Goal: Navigation & Orientation: Find specific page/section

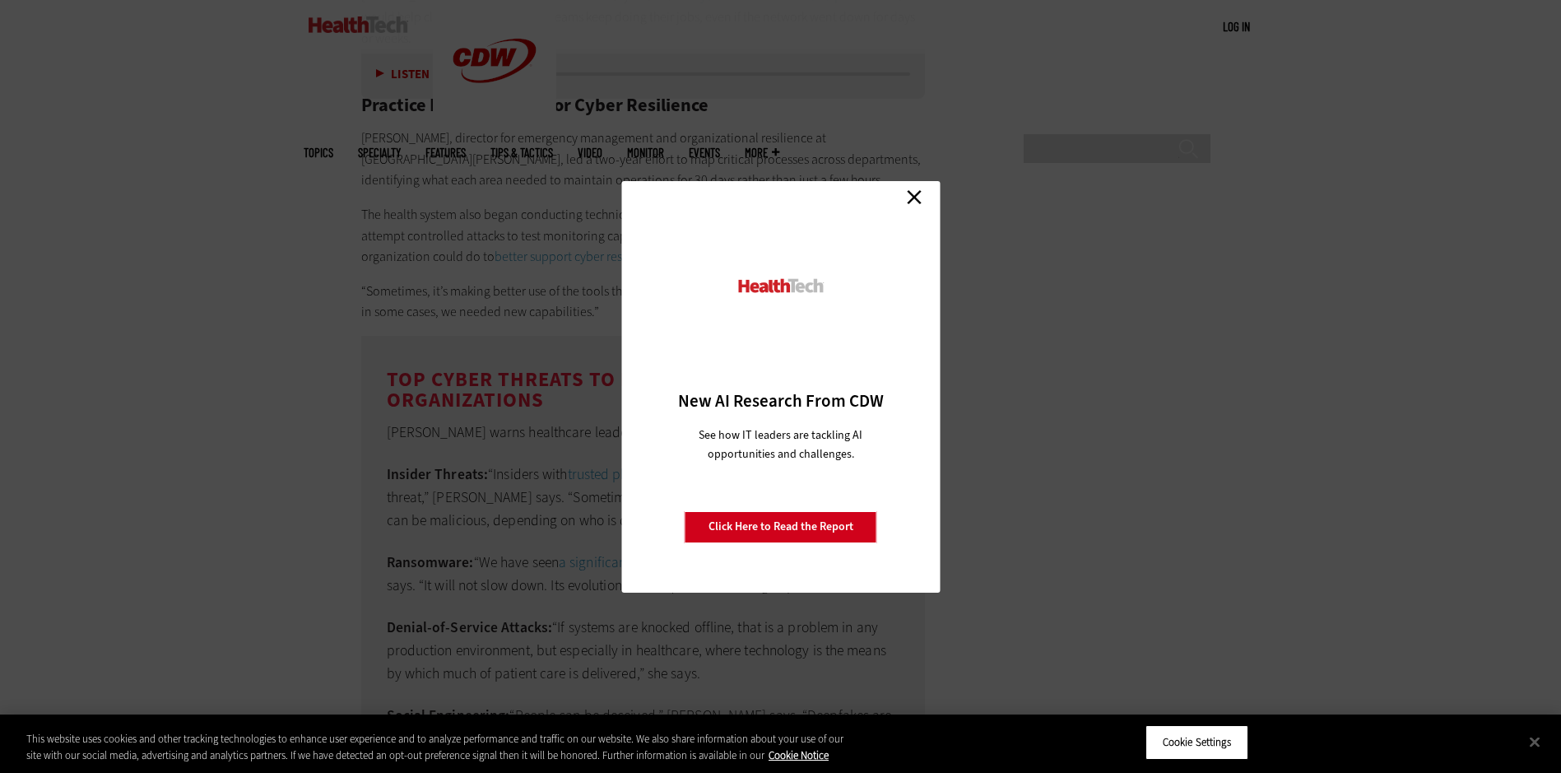
scroll to position [2963, 0]
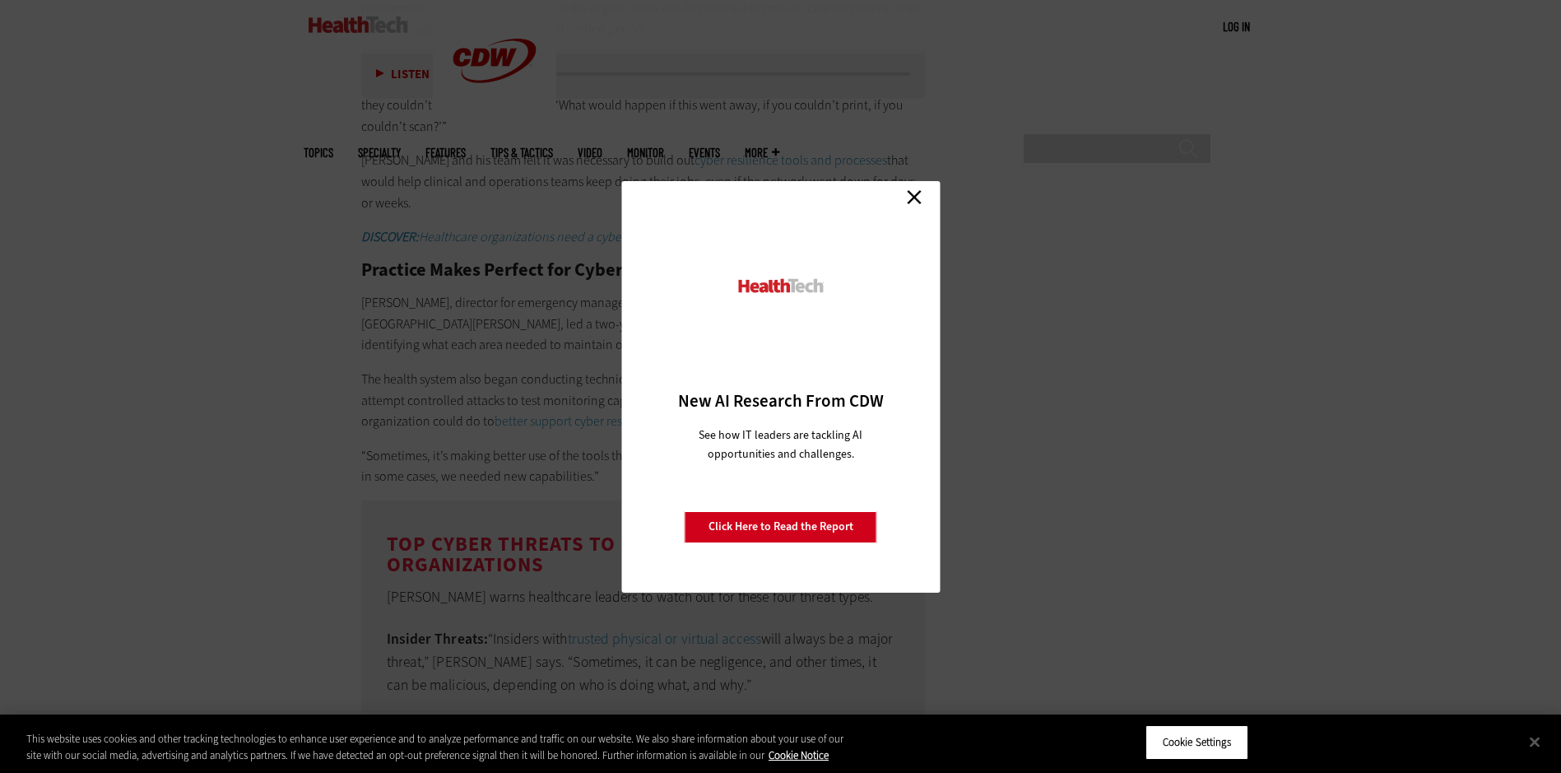
click at [909, 198] on link "Close" at bounding box center [914, 197] width 25 height 25
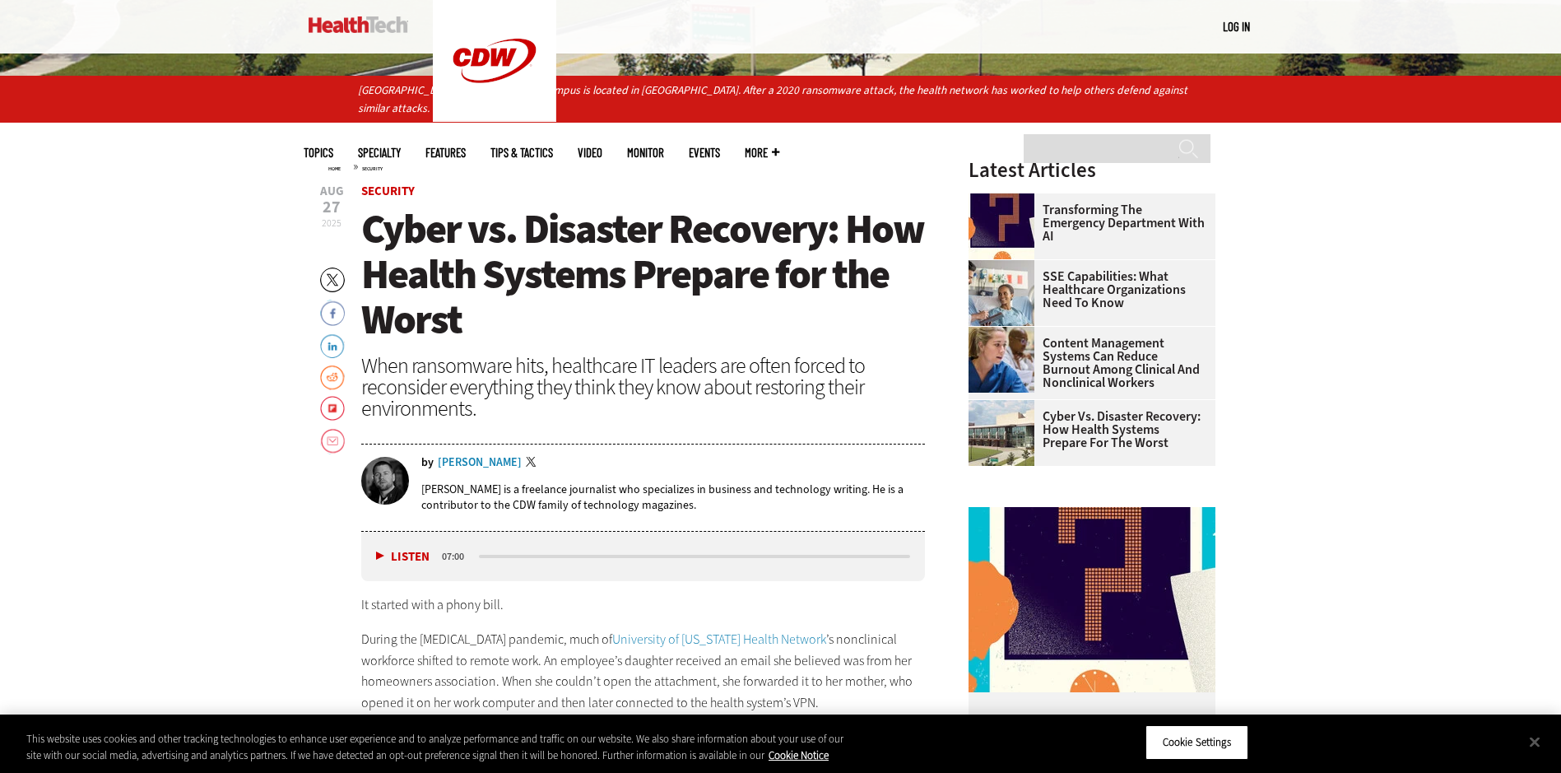
scroll to position [741, 0]
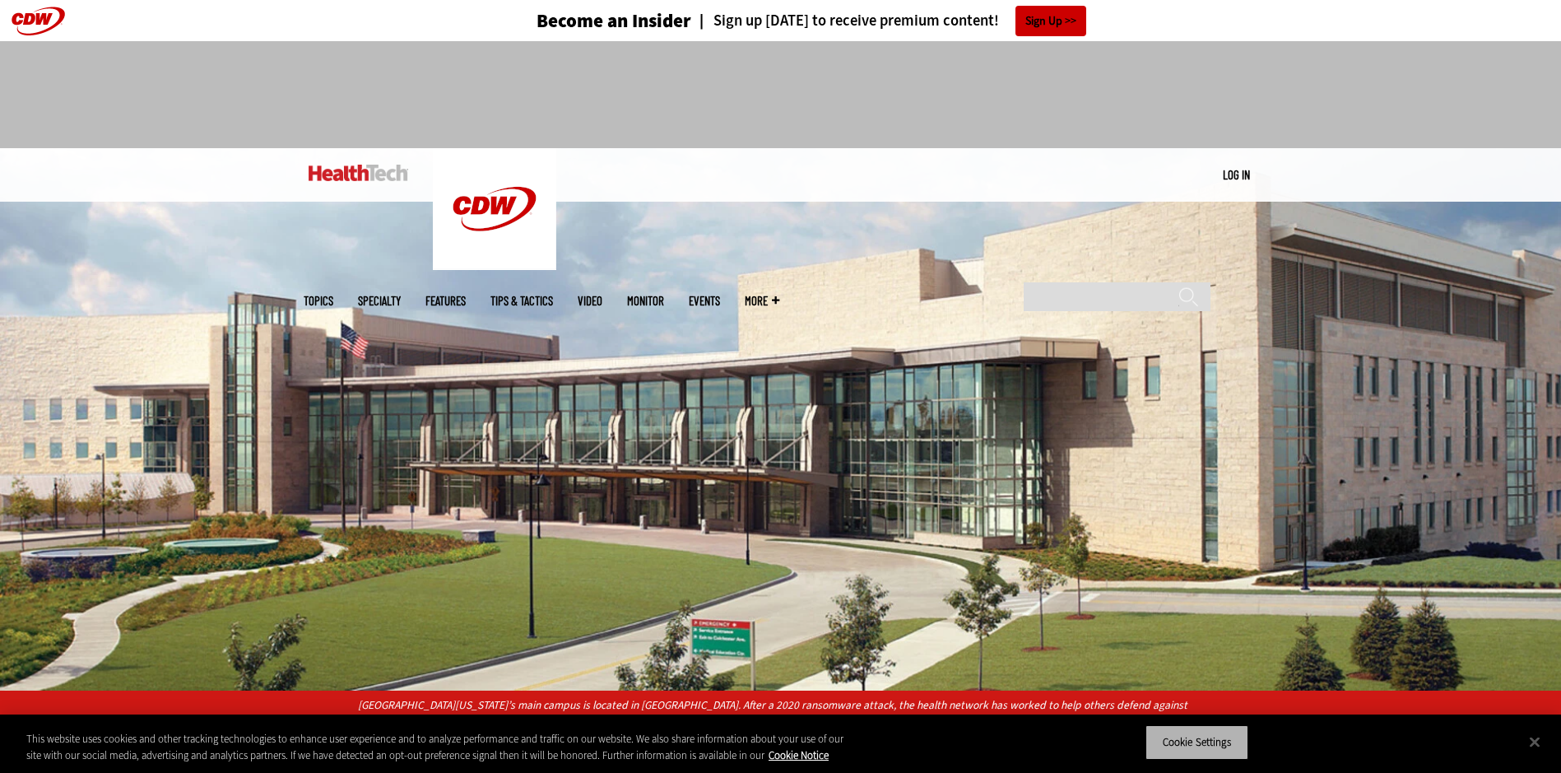
click at [1192, 742] on button "Cookie Settings" at bounding box center [1197, 742] width 103 height 35
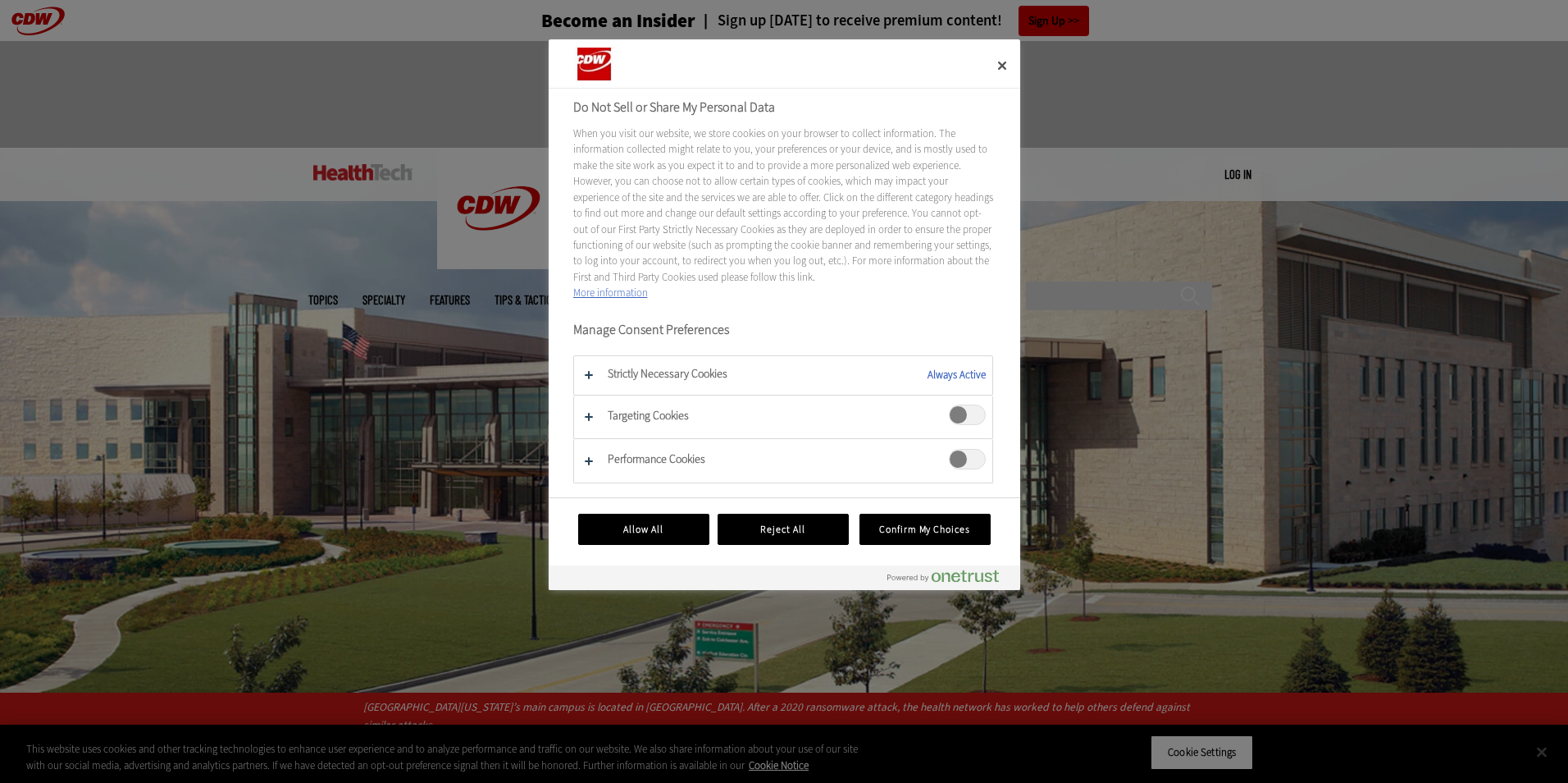
click at [949, 418] on span "Targeting Cookies" at bounding box center [967, 415] width 37 height 21
click at [957, 461] on span "Performance Cookies" at bounding box center [967, 459] width 37 height 21
click at [910, 530] on button "Confirm My Choices" at bounding box center [925, 529] width 132 height 31
